Goal: Use online tool/utility: Utilize a website feature to perform a specific function

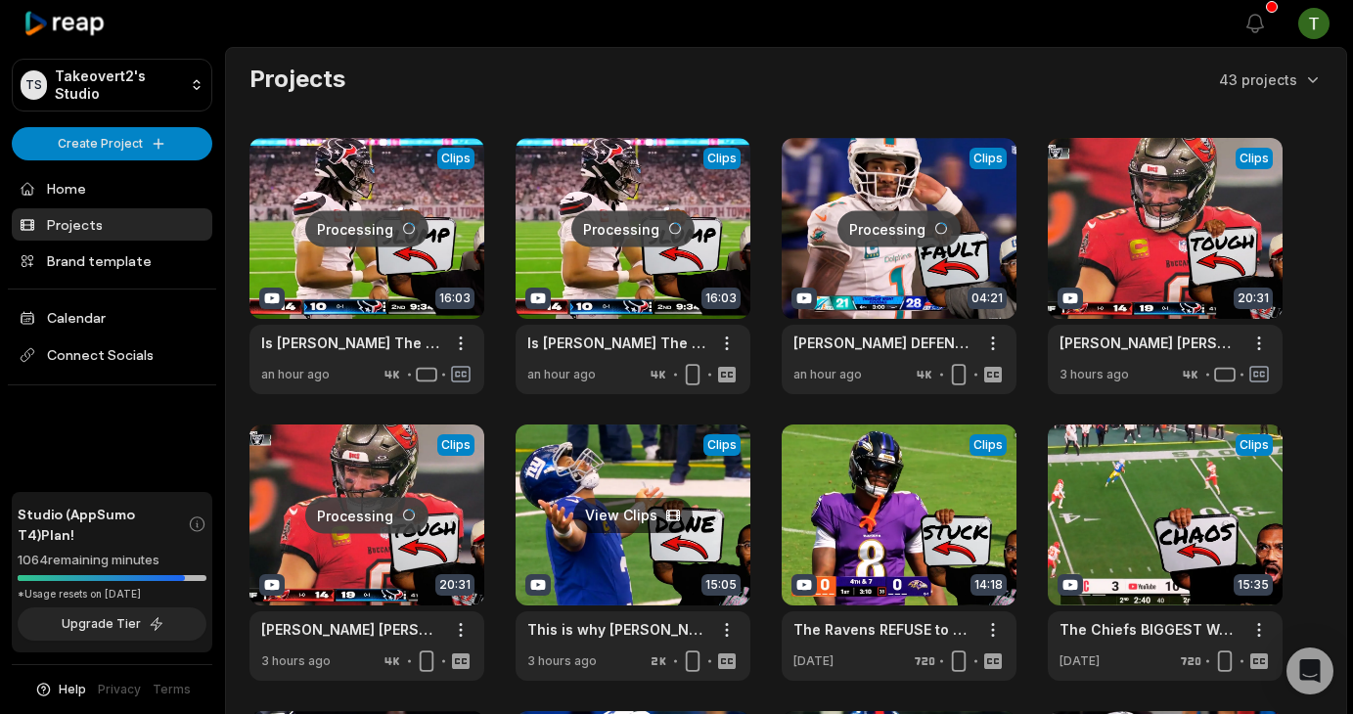
click at [607, 515] on link at bounding box center [633, 553] width 235 height 256
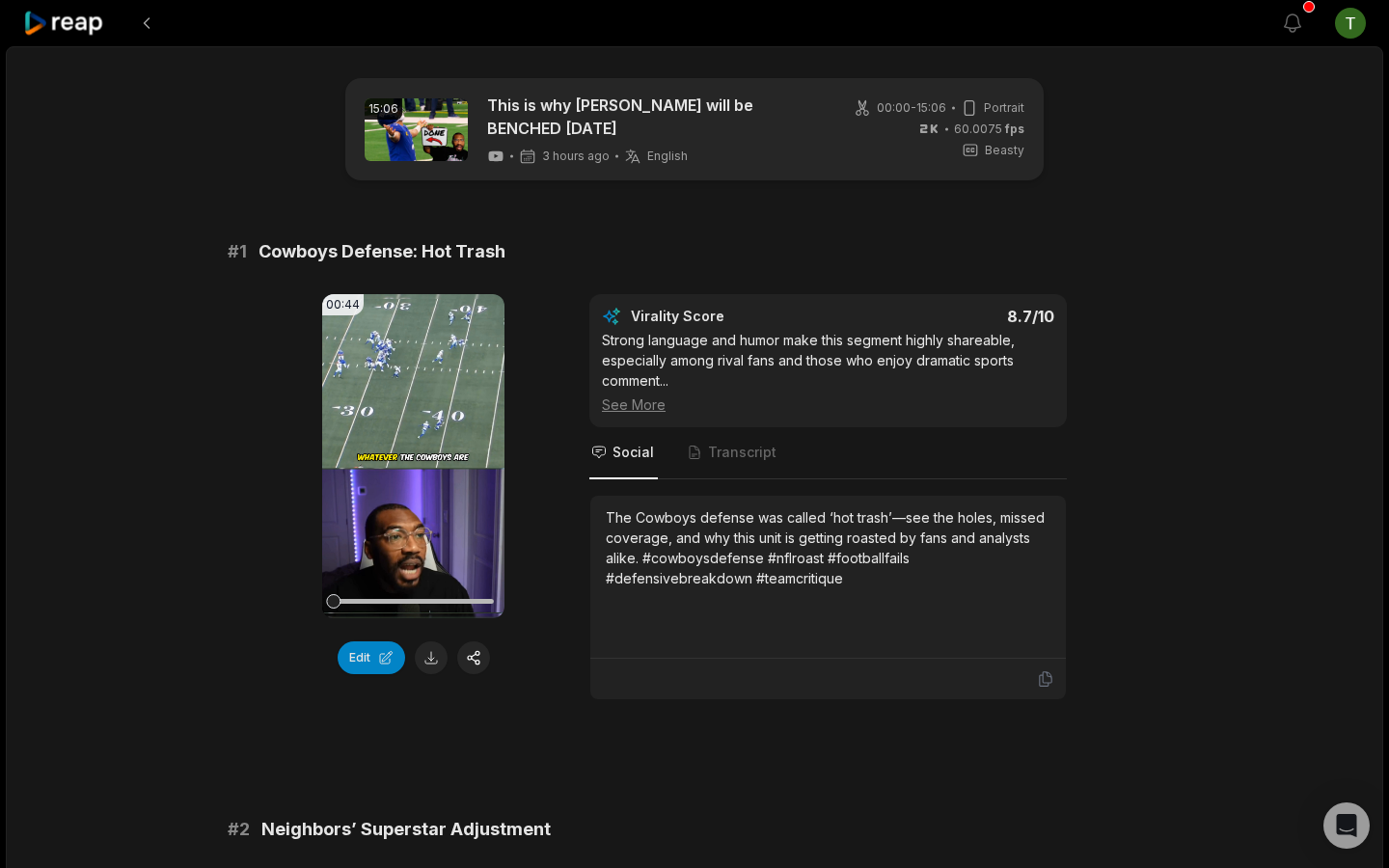
click at [421, 645] on button at bounding box center [431, 657] width 33 height 33
click at [429, 657] on div "Edit" at bounding box center [413, 657] width 182 height 33
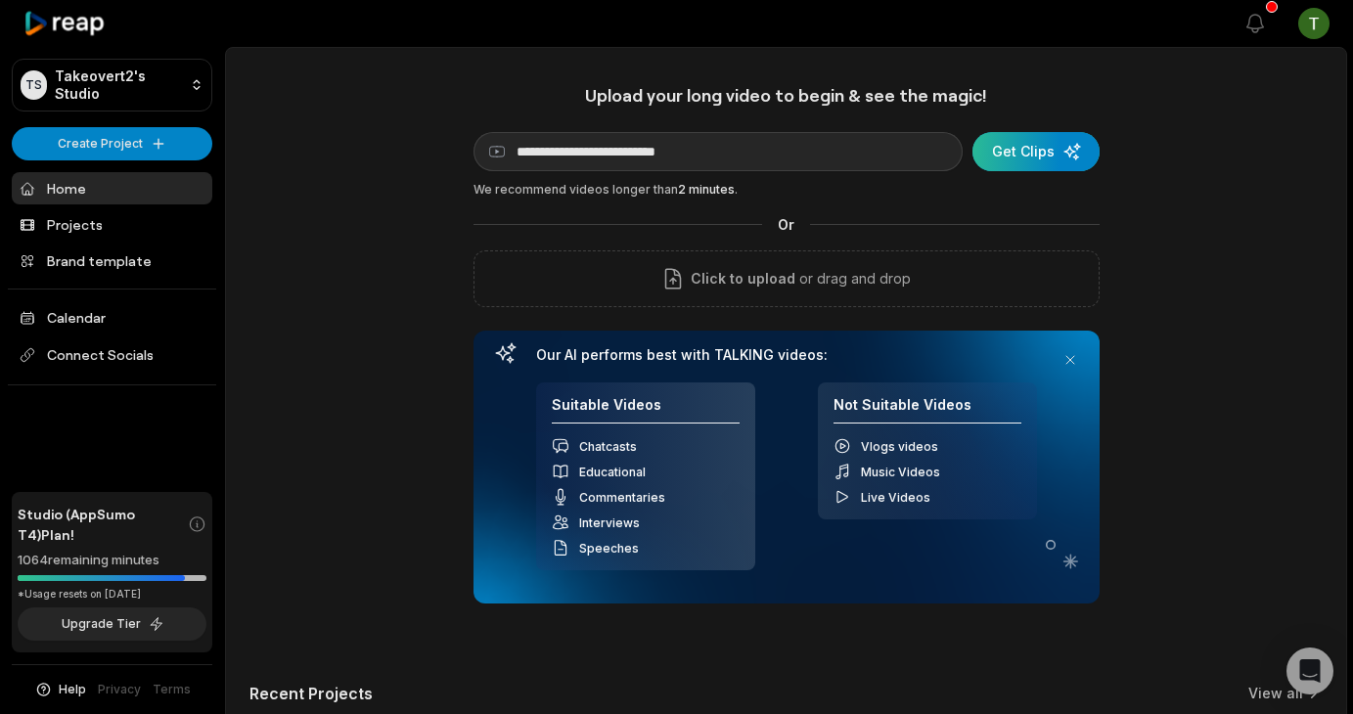
type input "**********"
click at [1073, 147] on div "submit" at bounding box center [1035, 151] width 127 height 39
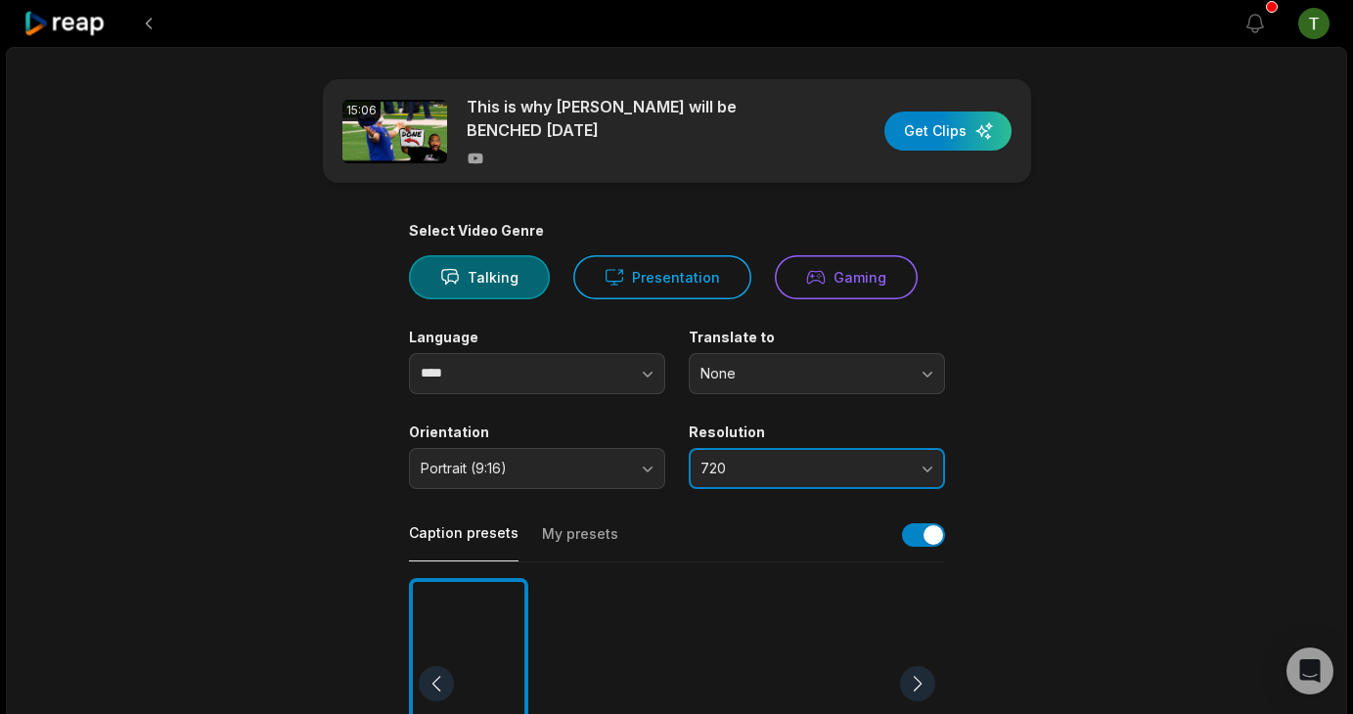
click at [730, 473] on span "720" at bounding box center [802, 469] width 205 height 18
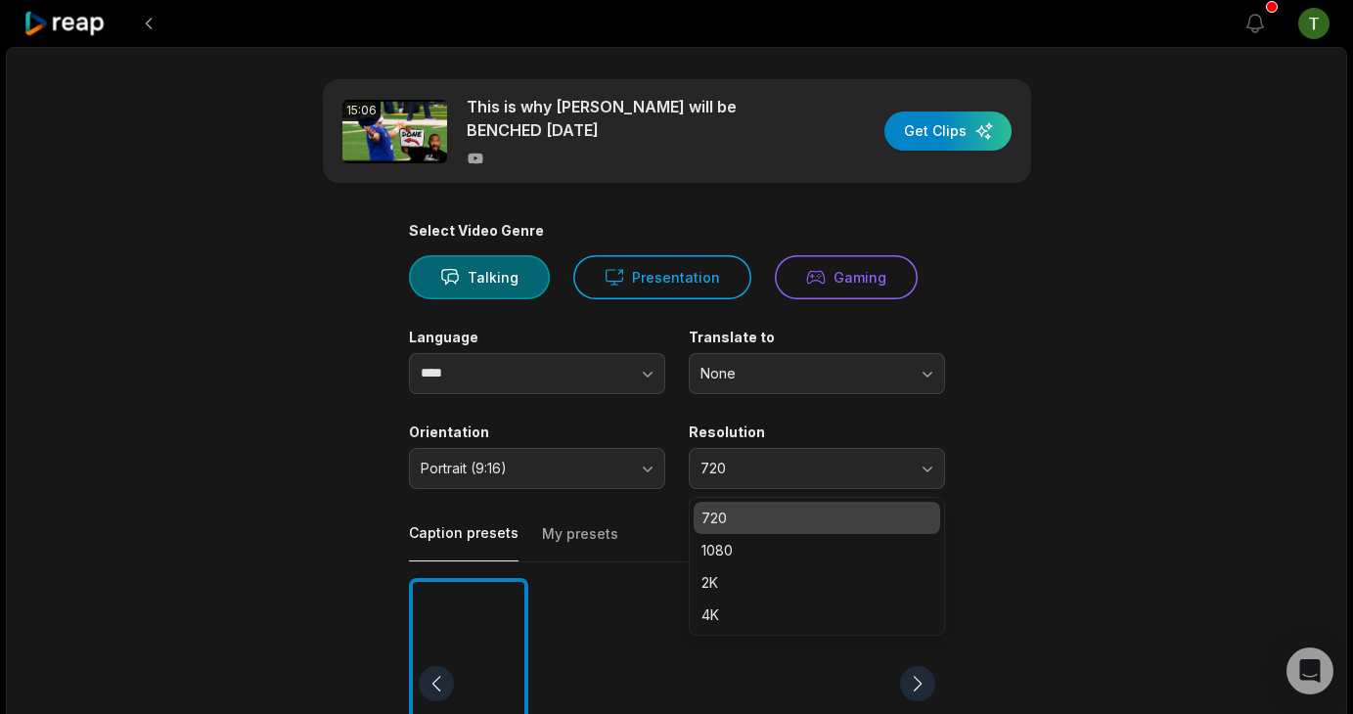
click at [717, 607] on p "4K" at bounding box center [816, 615] width 231 height 21
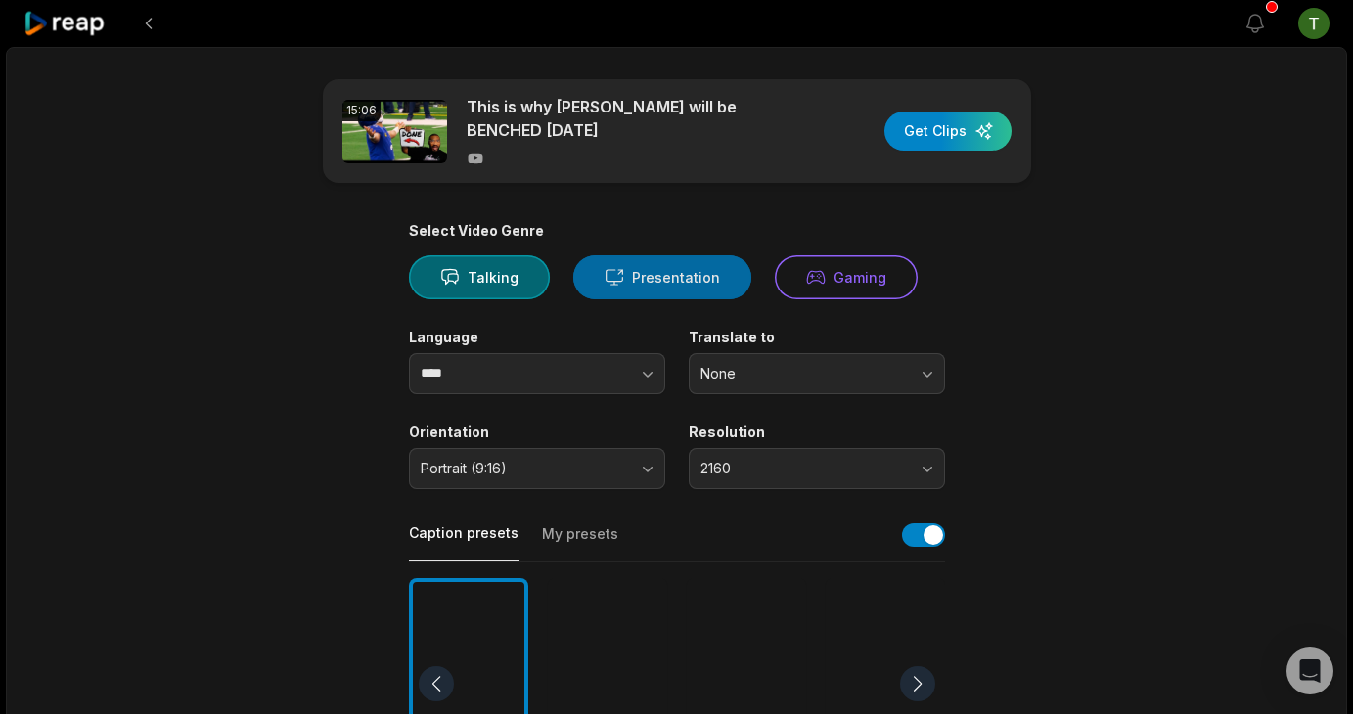
click at [642, 277] on button "Presentation" at bounding box center [662, 277] width 178 height 44
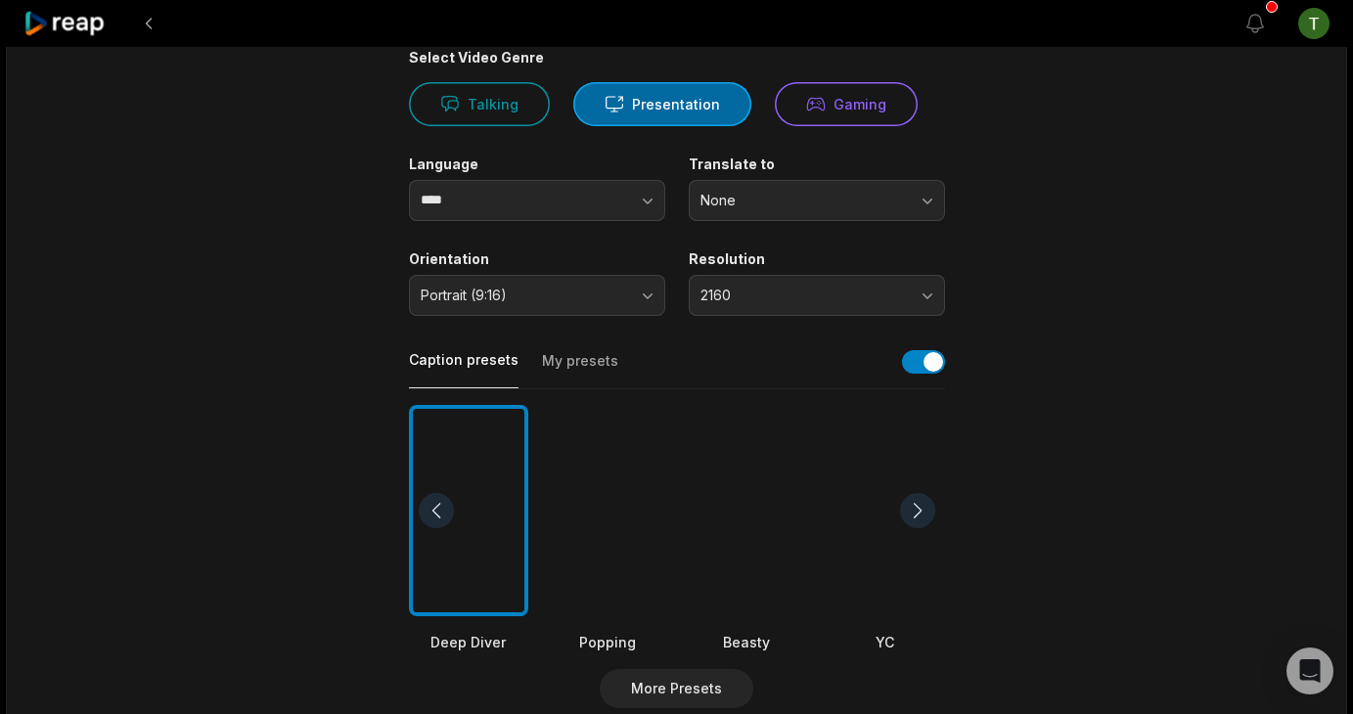
scroll to position [178, 0]
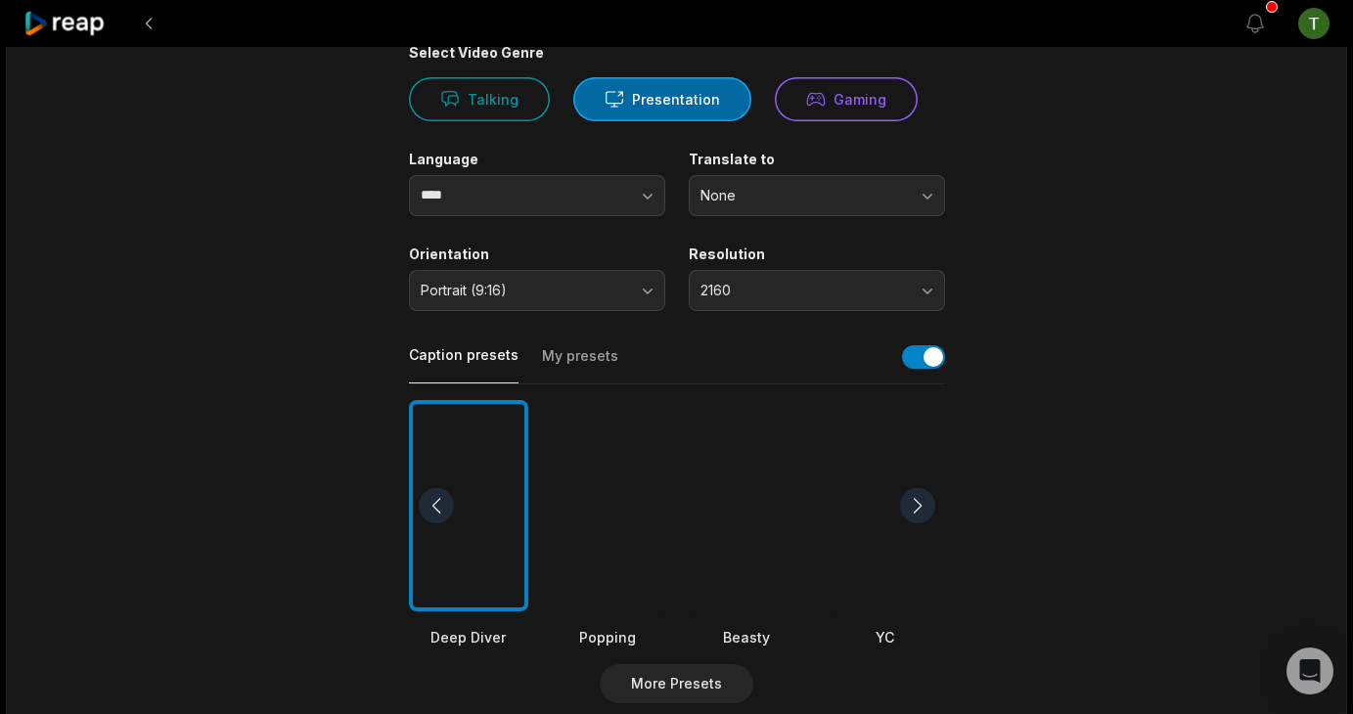
click at [763, 500] on div at bounding box center [746, 506] width 119 height 212
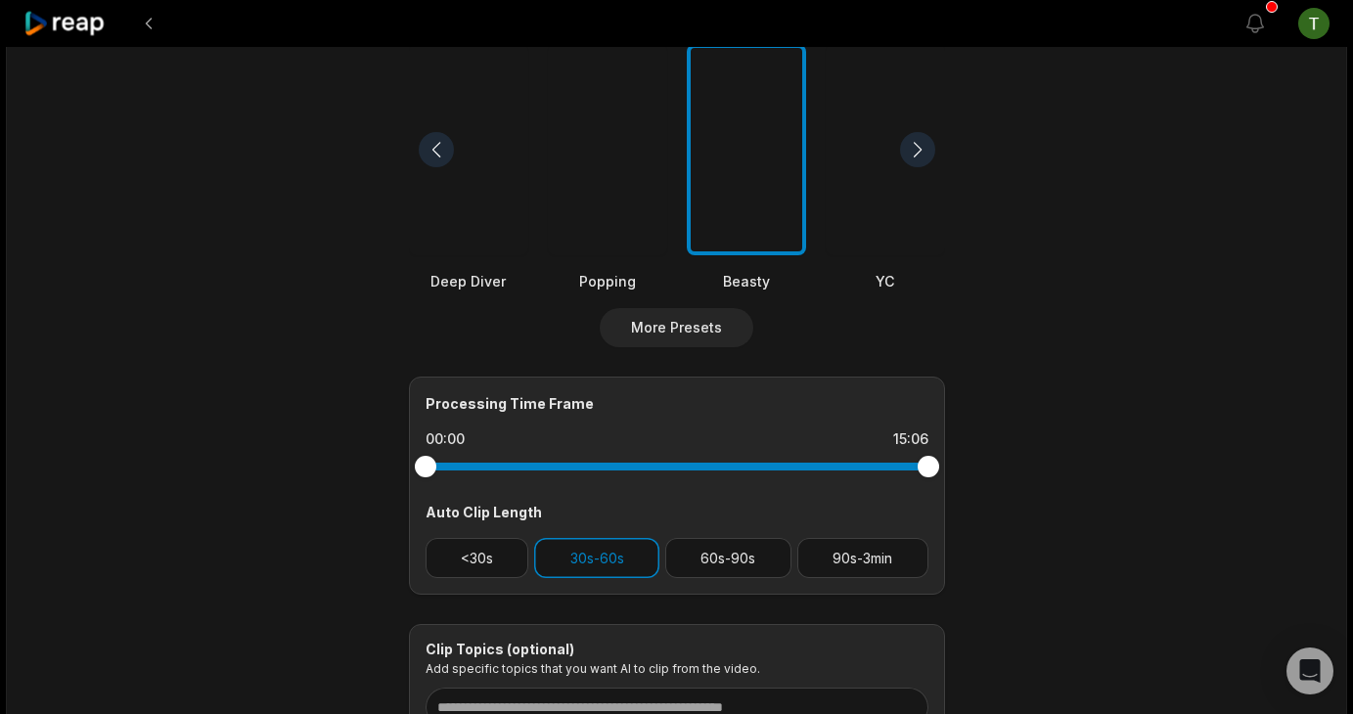
scroll to position [540, 0]
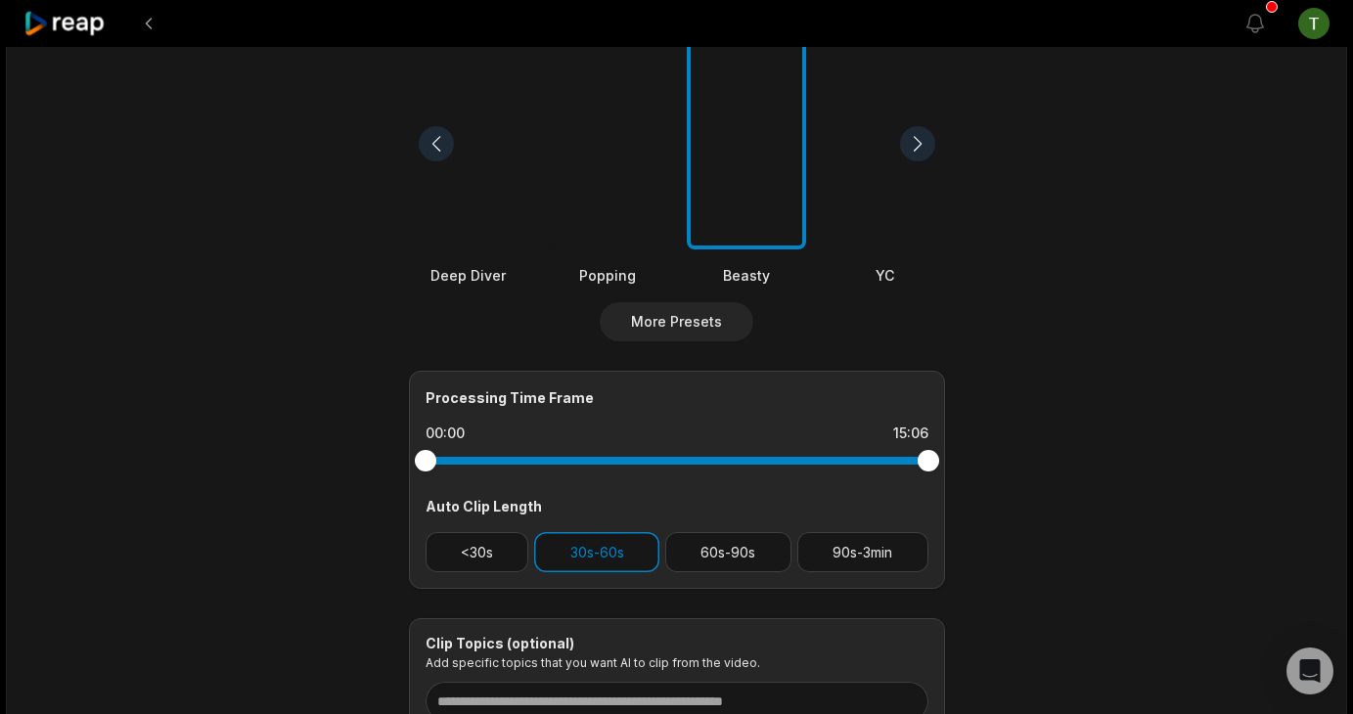
click at [459, 605] on div "Select Video Genre Talking Presentation Gaming Language **** Translate to None …" at bounding box center [677, 210] width 536 height 1056
click at [485, 549] on button "<30s" at bounding box center [478, 552] width 104 height 40
click at [645, 548] on button "30s-60s" at bounding box center [596, 552] width 125 height 40
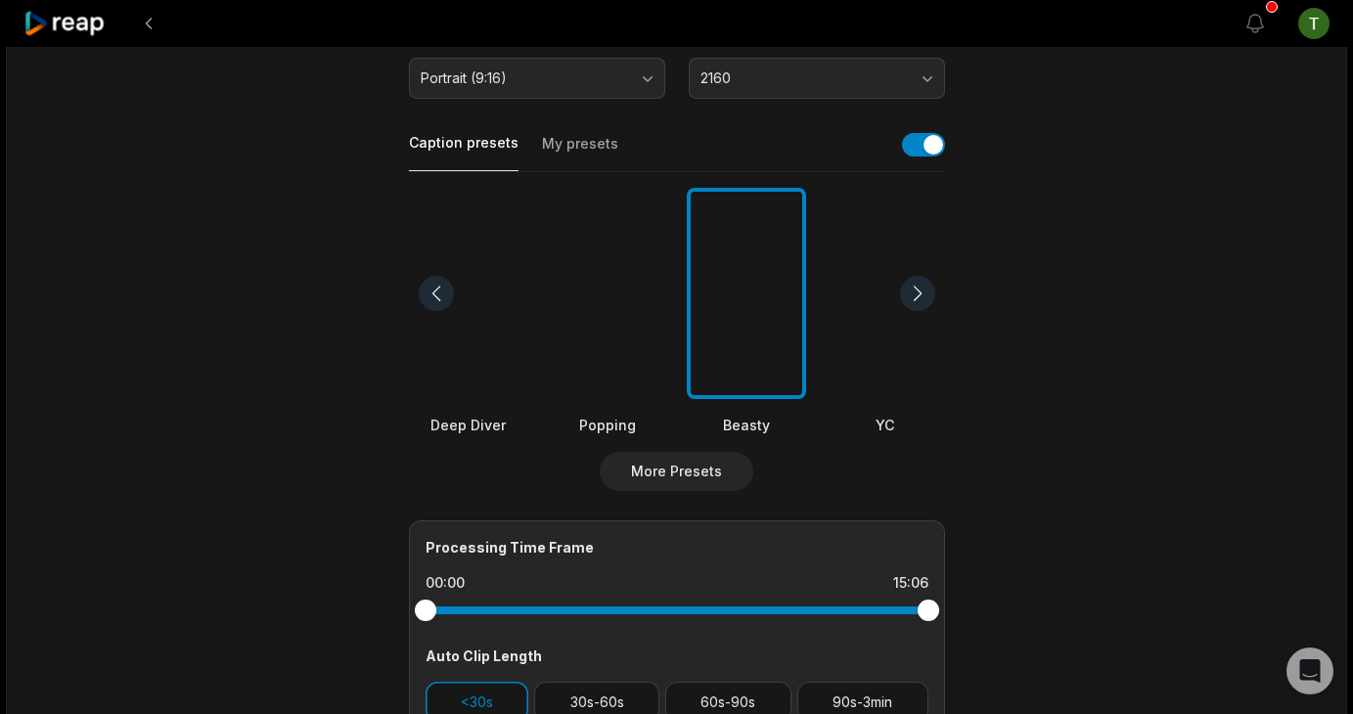
scroll to position [0, 0]
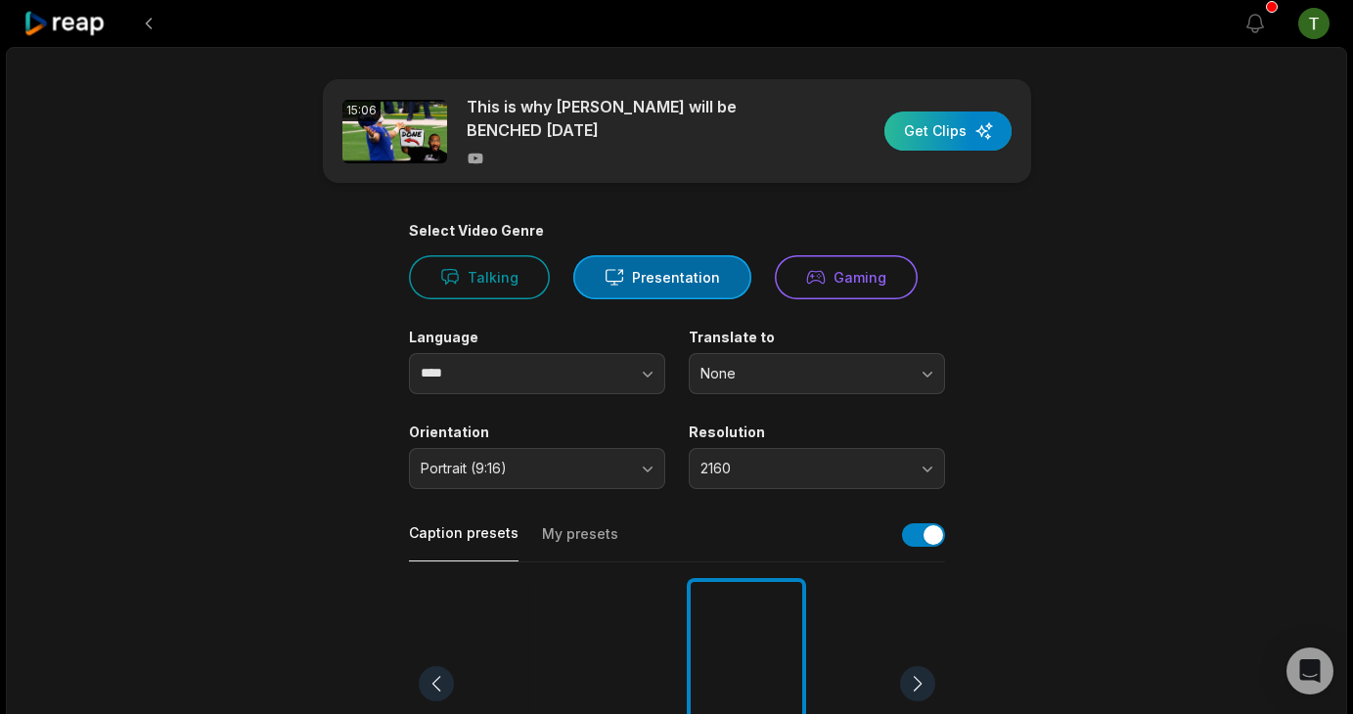
click at [986, 133] on div "button" at bounding box center [947, 131] width 127 height 39
